Goal: Find specific page/section: Find specific page/section

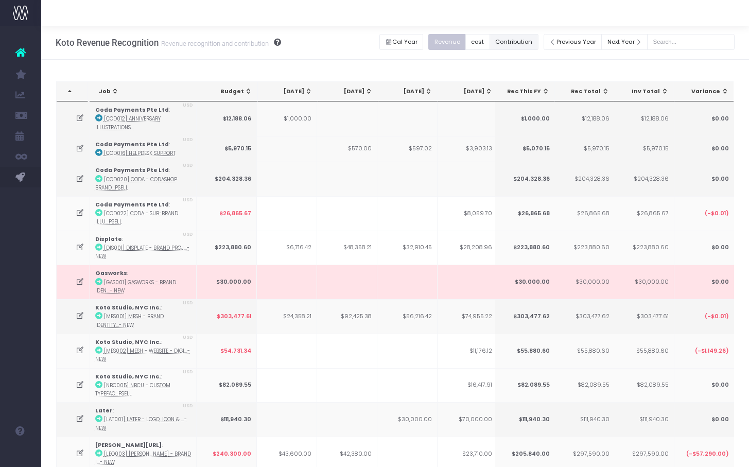
click at [519, 39] on button "Contribution" at bounding box center [513, 42] width 49 height 16
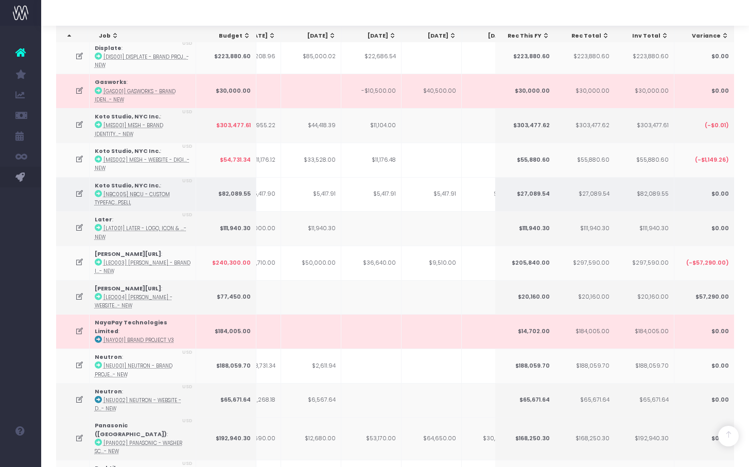
scroll to position [0, 224]
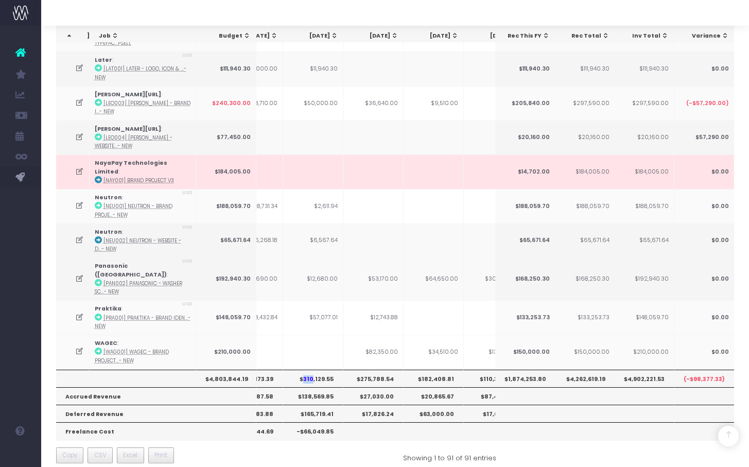
drag, startPoint x: 304, startPoint y: 367, endPoint x: 313, endPoint y: 364, distance: 10.3
click at [313, 370] on th "$310,129.55" at bounding box center [313, 378] width 60 height 17
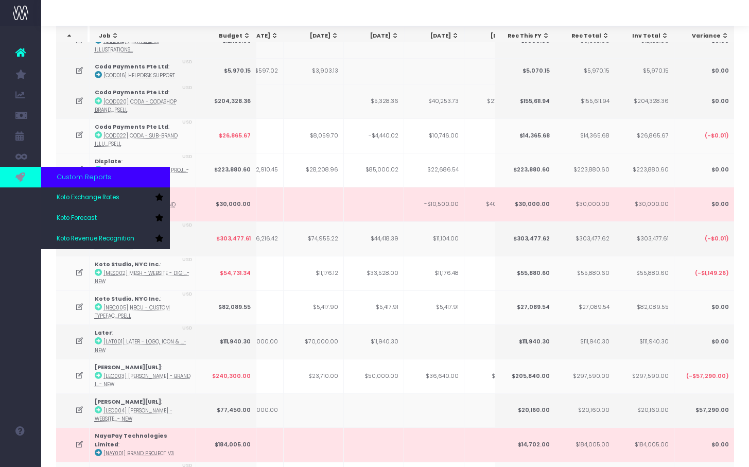
click at [17, 179] on icon at bounding box center [20, 176] width 10 height 11
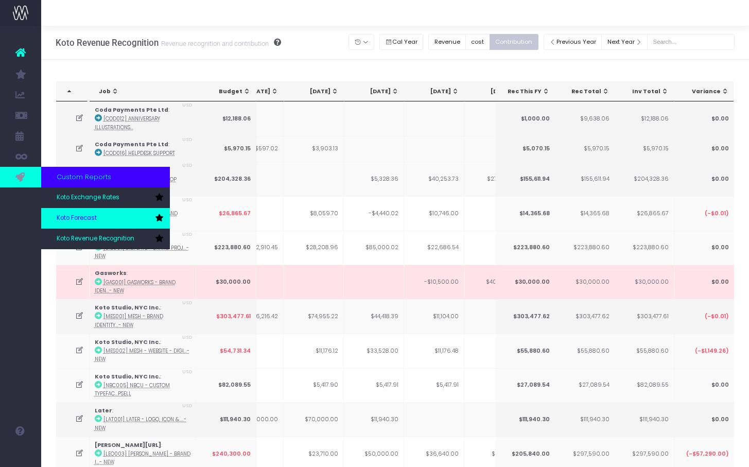
click at [96, 214] on span "Koto Forecast" at bounding box center [77, 218] width 40 height 9
